Goal: Communication & Community: Answer question/provide support

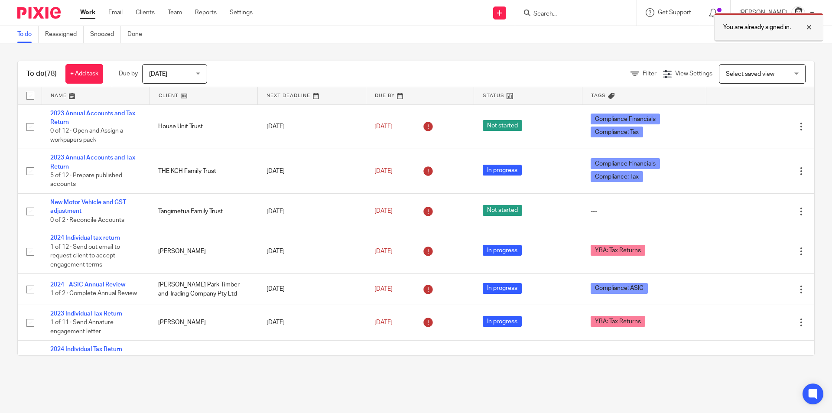
click at [813, 30] on div at bounding box center [802, 27] width 23 height 10
click at [565, 18] on input "Search" at bounding box center [571, 14] width 78 height 8
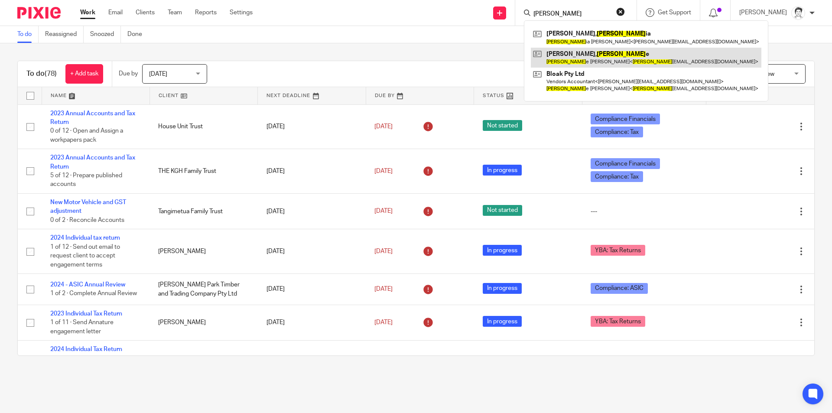
type input "eugen"
click at [592, 55] on link at bounding box center [646, 58] width 231 height 20
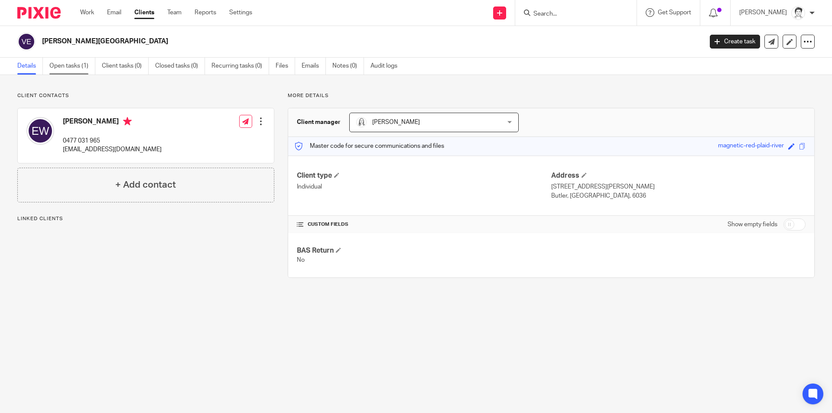
click at [69, 70] on link "Open tasks (1)" at bounding box center [72, 66] width 46 height 17
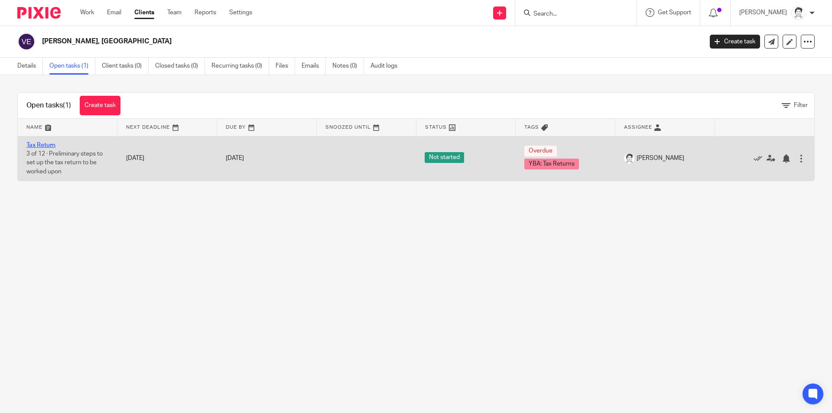
click at [53, 148] on link "Tax Return" at bounding box center [40, 145] width 29 height 6
click at [47, 143] on link "Tax Return" at bounding box center [40, 145] width 29 height 6
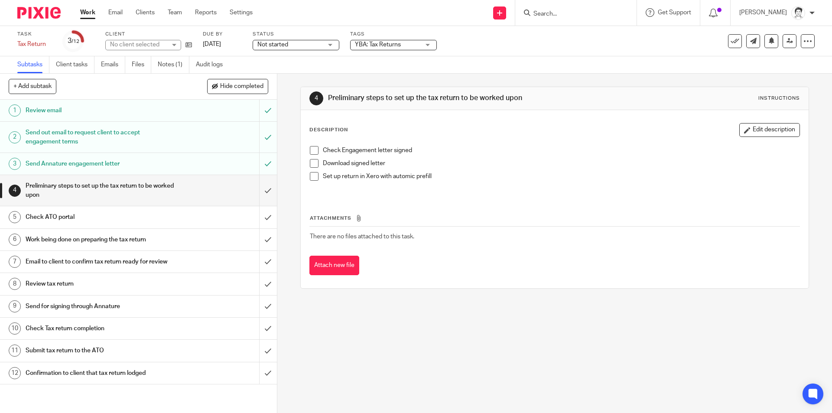
click at [109, 67] on link "Emails" at bounding box center [113, 64] width 24 height 17
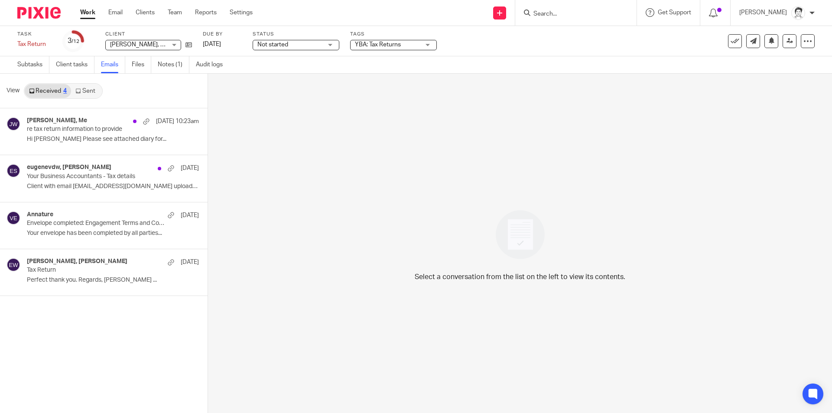
click at [96, 91] on link "Sent" at bounding box center [86, 91] width 30 height 14
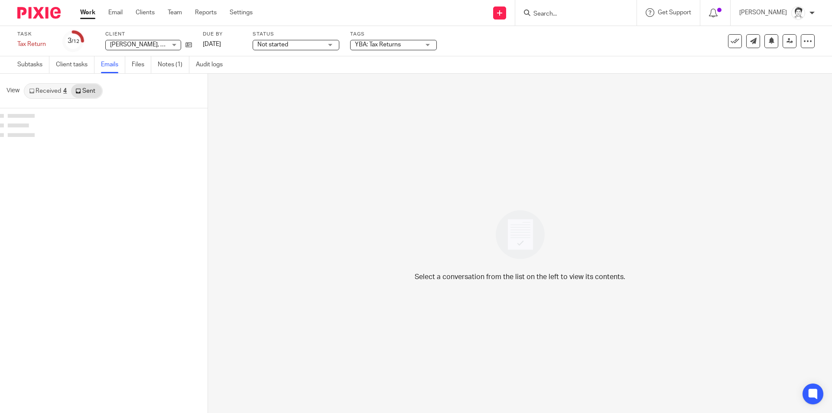
click at [90, 91] on link "Sent" at bounding box center [86, 91] width 30 height 14
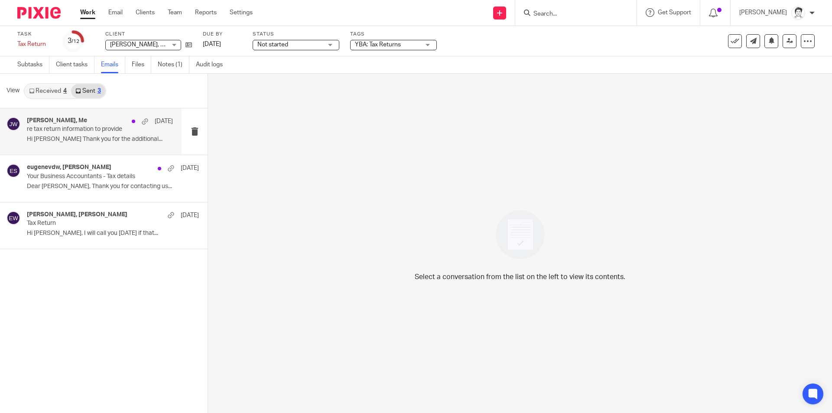
click at [92, 143] on p "Hi Eugene Thank you for the additional..." at bounding box center [100, 139] width 146 height 7
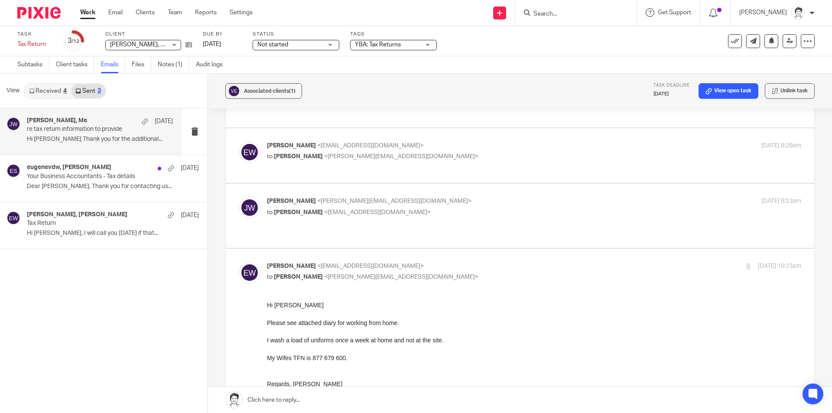
scroll to position [87, 0]
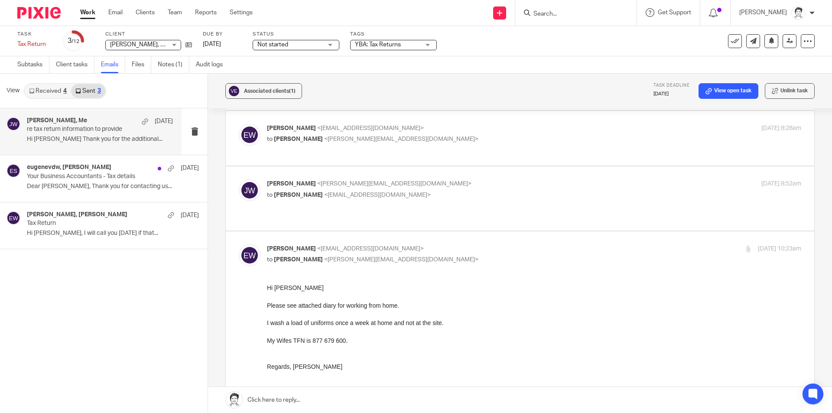
click at [386, 214] on div "Julie Wainwright <julie@ybaccountants.com.au> to Eugene Van Der Westhuizen <eug…" at bounding box center [520, 198] width 562 height 38
click at [397, 198] on span "<eugenevdw@gmail.com>" at bounding box center [377, 195] width 107 height 6
checkbox input "true"
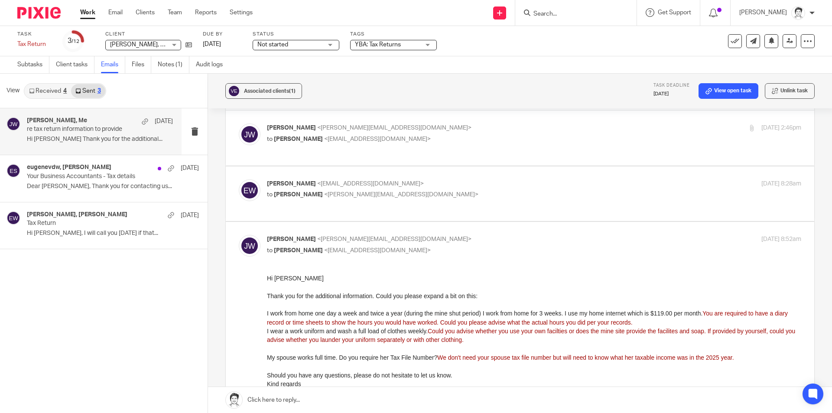
scroll to position [43, 0]
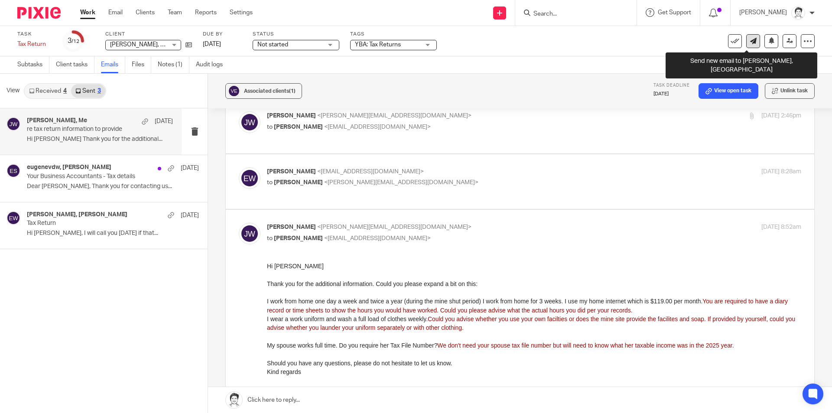
click at [750, 39] on icon at bounding box center [753, 41] width 6 height 6
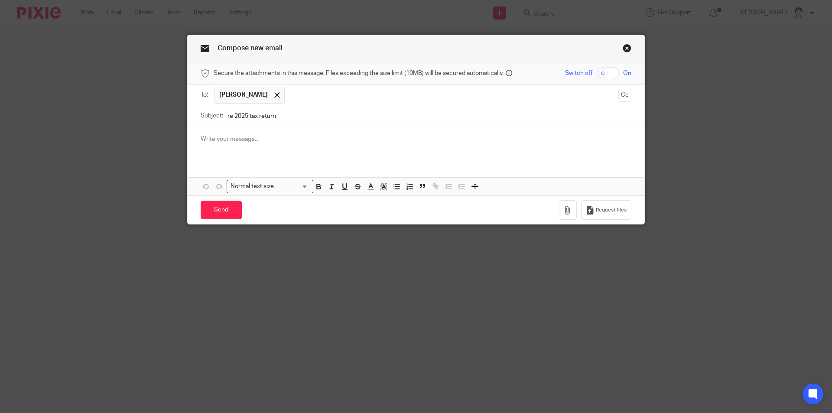
click at [250, 122] on input "re 2025 tax return" at bounding box center [429, 115] width 404 height 19
type input "re 2025 tax return"
click at [254, 134] on div at bounding box center [416, 143] width 457 height 34
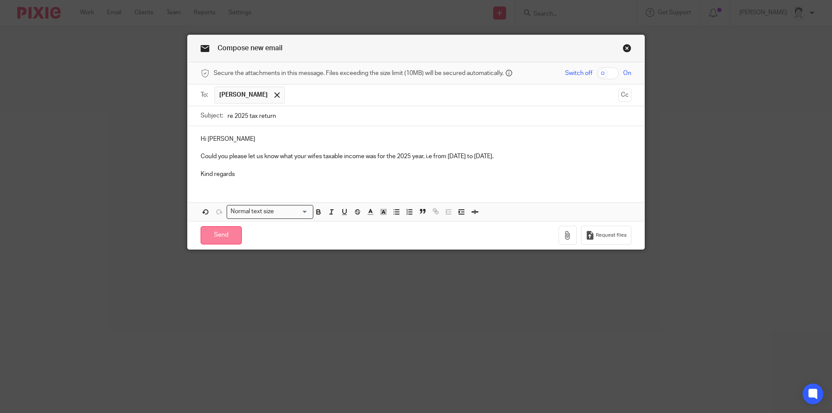
click at [221, 230] on input "Send" at bounding box center [221, 235] width 41 height 19
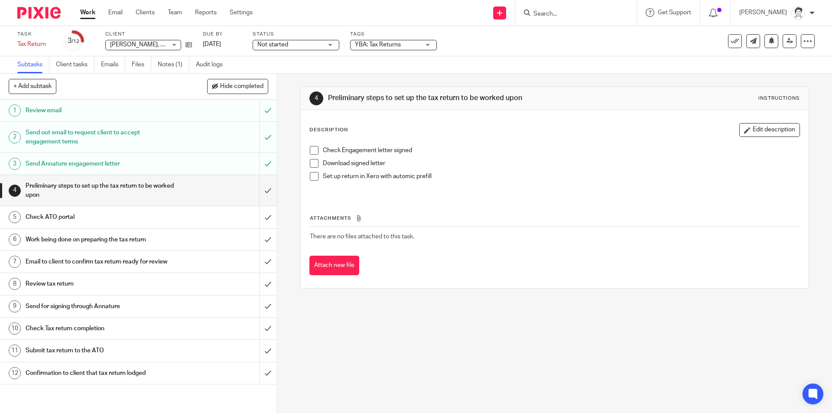
click at [560, 11] on input "Search" at bounding box center [571, 14] width 78 height 8
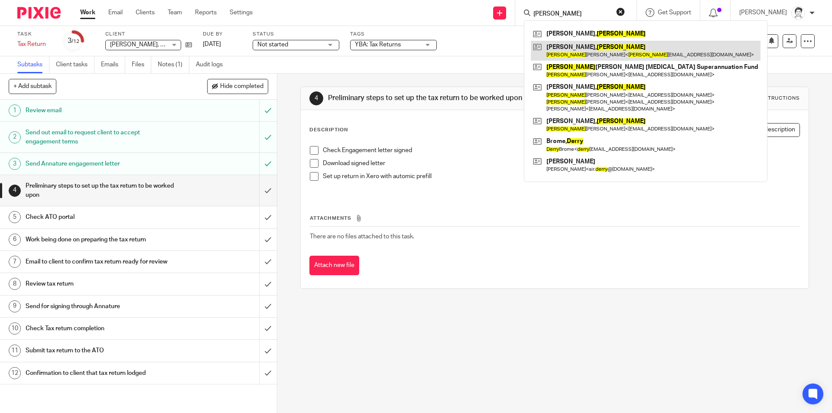
type input "kerry"
click at [569, 53] on link at bounding box center [646, 51] width 230 height 20
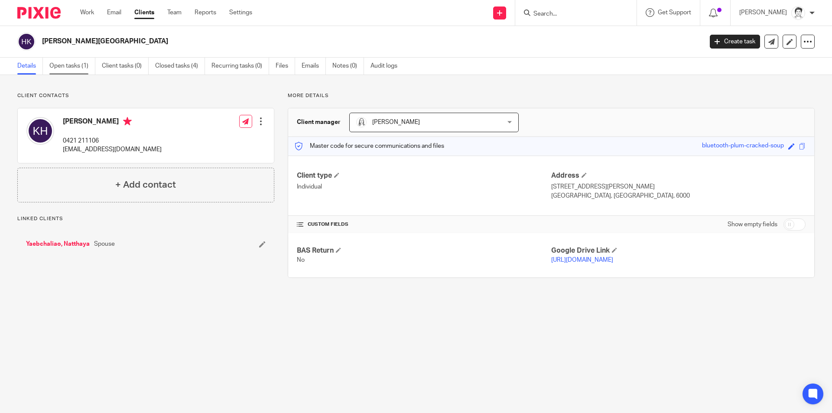
click at [59, 67] on link "Open tasks (1)" at bounding box center [72, 66] width 46 height 17
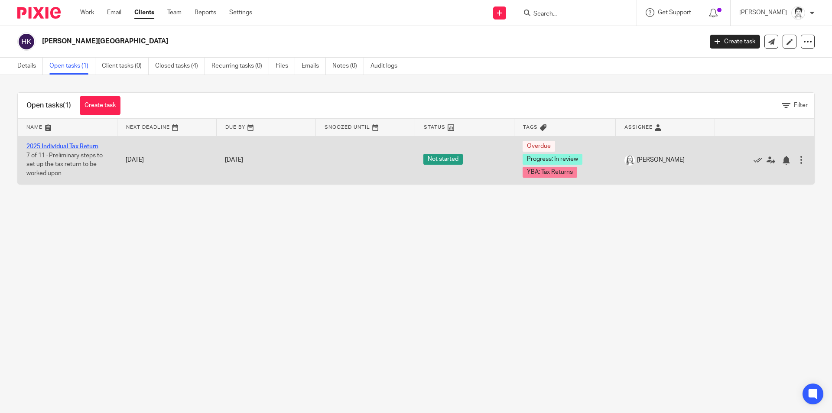
click at [83, 144] on link "2025 Individual Tax Return" at bounding box center [62, 146] width 72 height 6
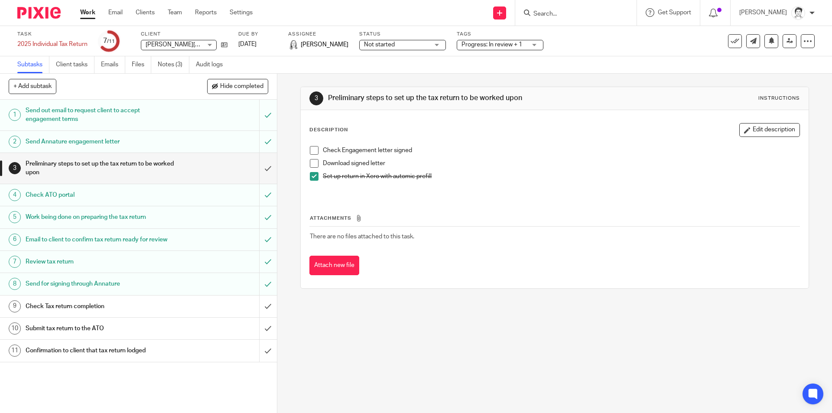
click at [84, 300] on h1 "Check Tax return completion" at bounding box center [101, 306] width 150 height 13
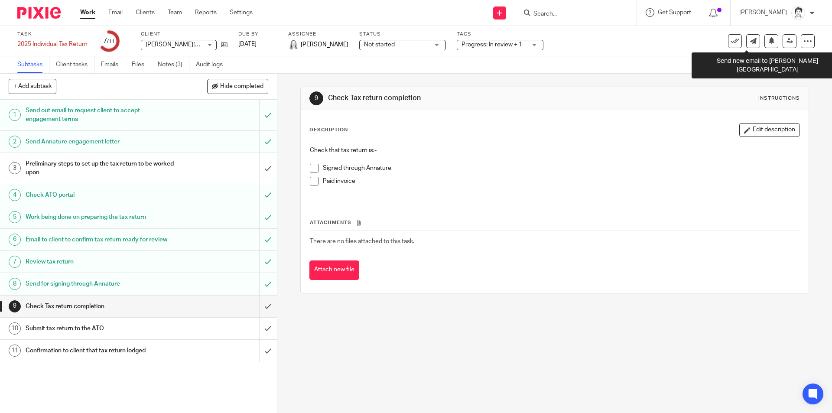
drag, startPoint x: 747, startPoint y: 43, endPoint x: 717, endPoint y: 46, distance: 30.0
click at [750, 43] on icon at bounding box center [753, 41] width 6 height 6
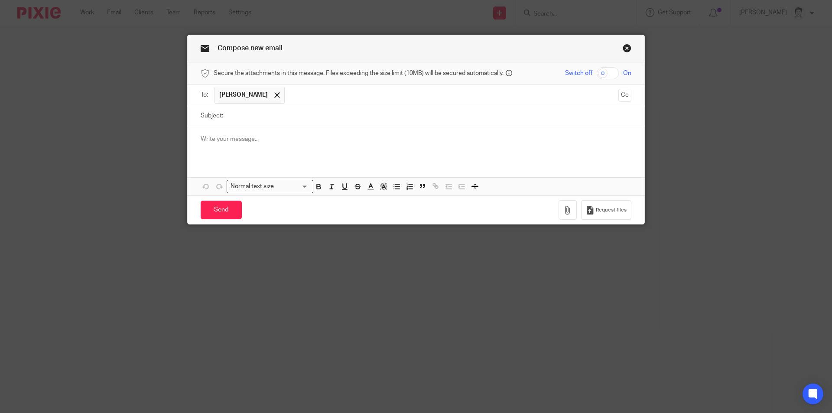
click at [252, 116] on input "Subject:" at bounding box center [429, 115] width 404 height 19
type input "re payment of invoice"
drag, startPoint x: 213, startPoint y: 143, endPoint x: 220, endPoint y: 139, distance: 8.0
click at [218, 143] on p at bounding box center [416, 139] width 431 height 9
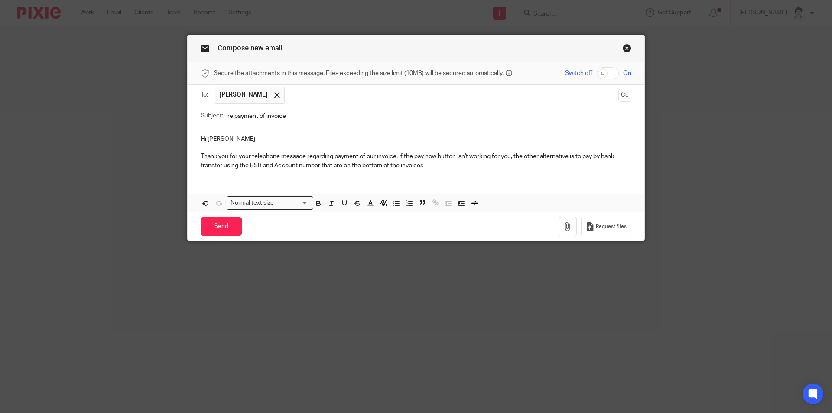
click at [434, 167] on p "Thank you for your telephone message regarding payment of our invoice. If the p…" at bounding box center [416, 161] width 431 height 18
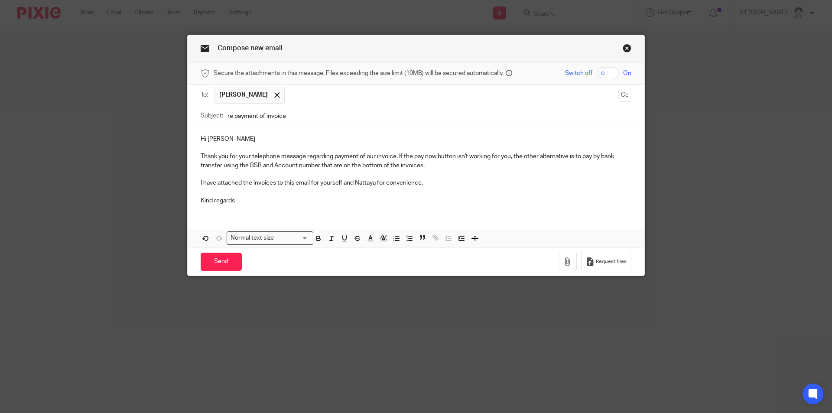
click at [624, 48] on link "Close this dialog window" at bounding box center [627, 50] width 9 height 12
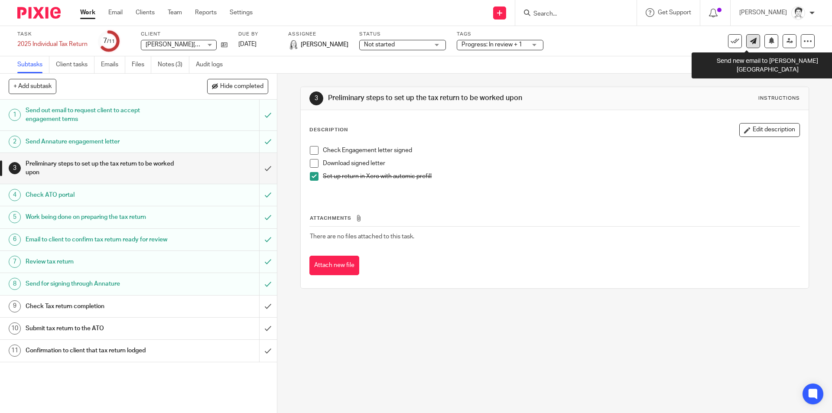
click at [750, 43] on icon at bounding box center [753, 41] width 6 height 6
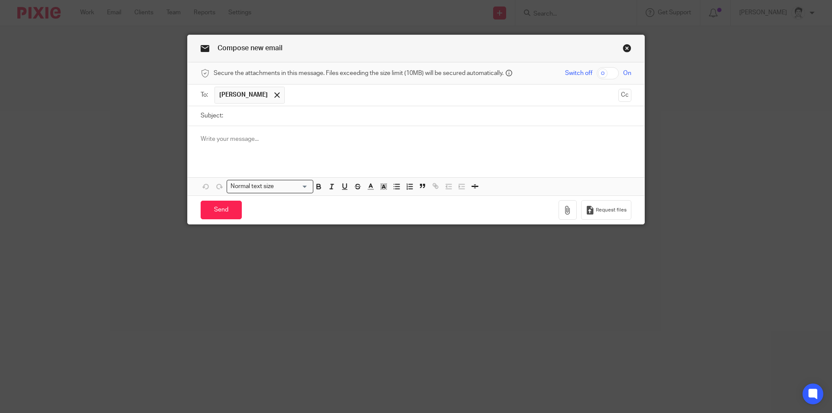
click at [274, 94] on span at bounding box center [277, 95] width 6 height 6
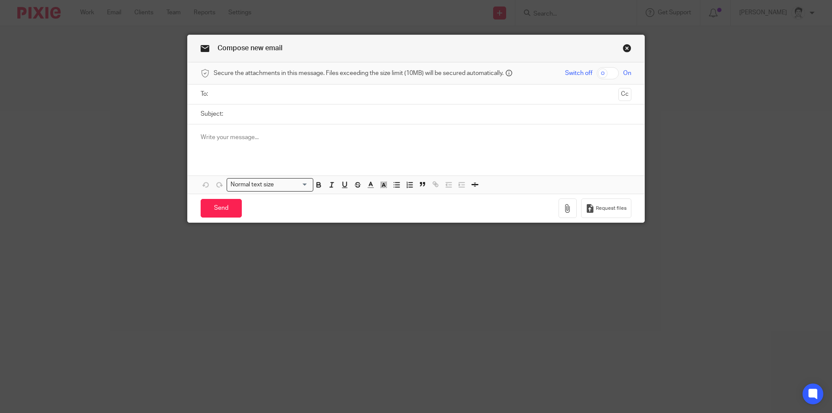
click at [259, 95] on input "text" at bounding box center [416, 94] width 398 height 10
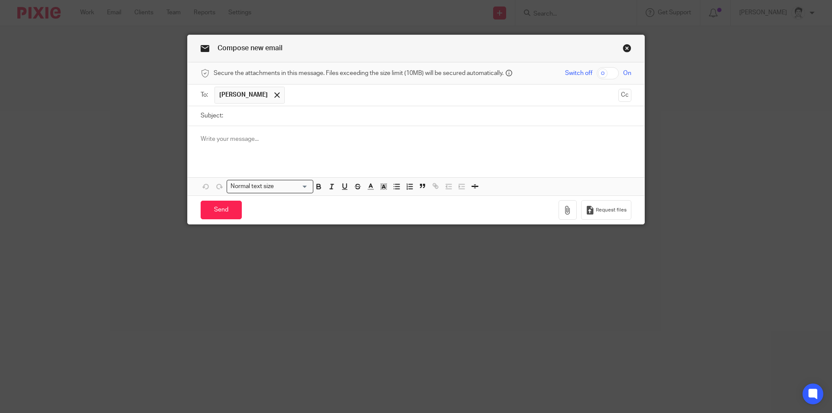
click at [253, 122] on input "Subject:" at bounding box center [429, 115] width 404 height 19
drag, startPoint x: 270, startPoint y: 118, endPoint x: 300, endPoint y: 126, distance: 30.9
click at [299, 123] on input "re Kerry Holmes and" at bounding box center [429, 115] width 404 height 19
type input "re Kerry Holmes"
click at [229, 140] on p at bounding box center [416, 139] width 431 height 9
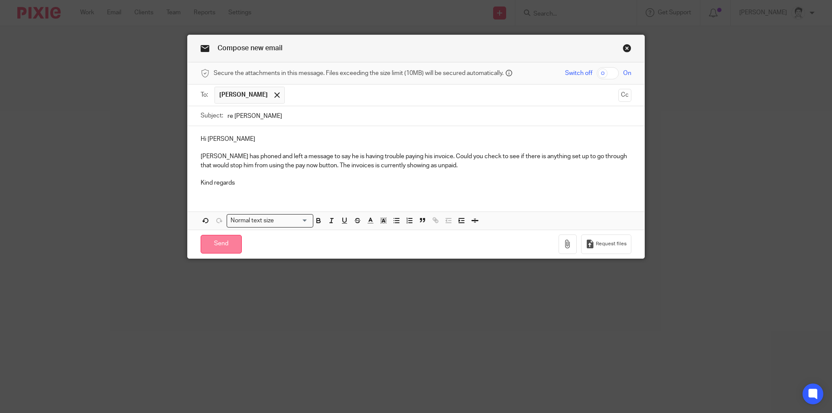
click at [227, 249] on input "Send" at bounding box center [221, 244] width 41 height 19
